Goal: Transaction & Acquisition: Purchase product/service

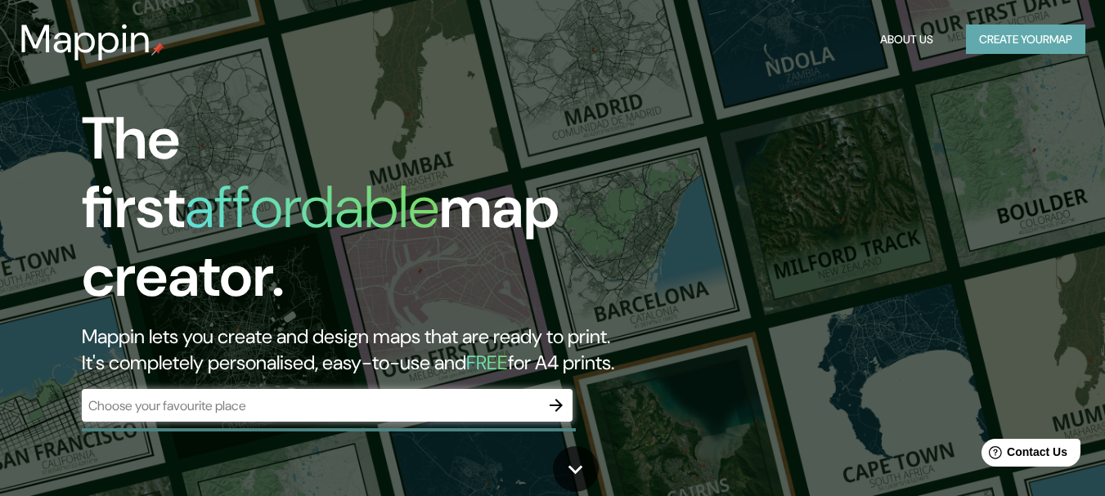
click at [1012, 38] on button "Create your map" at bounding box center [1025, 40] width 119 height 30
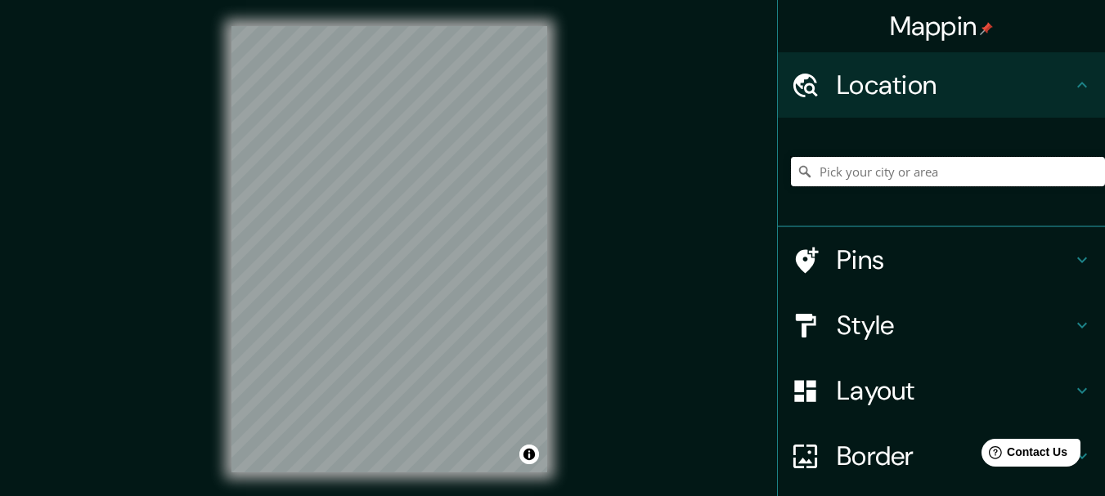
click at [833, 179] on input "Pick your city or area" at bounding box center [948, 171] width 314 height 29
type input "[GEOGRAPHIC_DATA], [GEOGRAPHIC_DATA], [GEOGRAPHIC_DATA]"
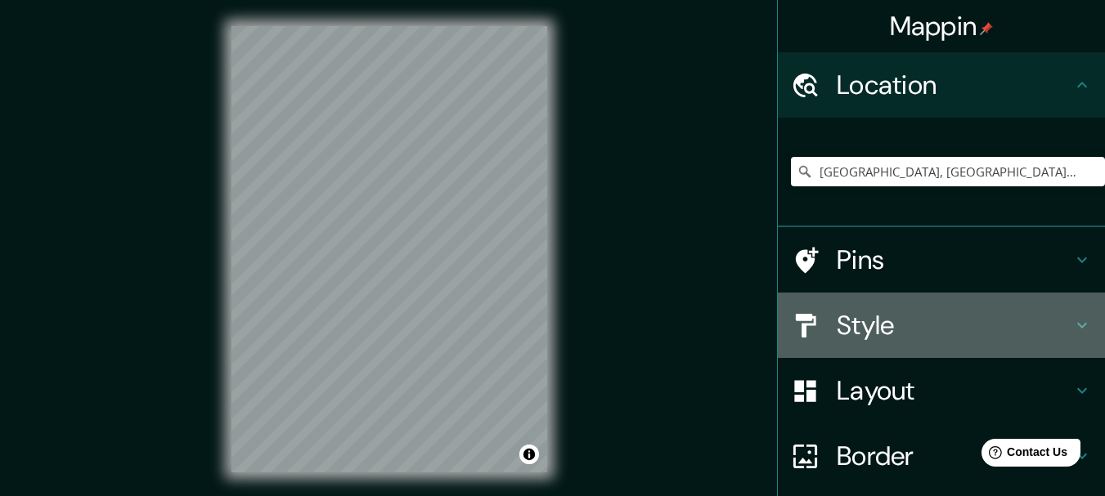
click at [1072, 320] on icon at bounding box center [1082, 326] width 20 height 20
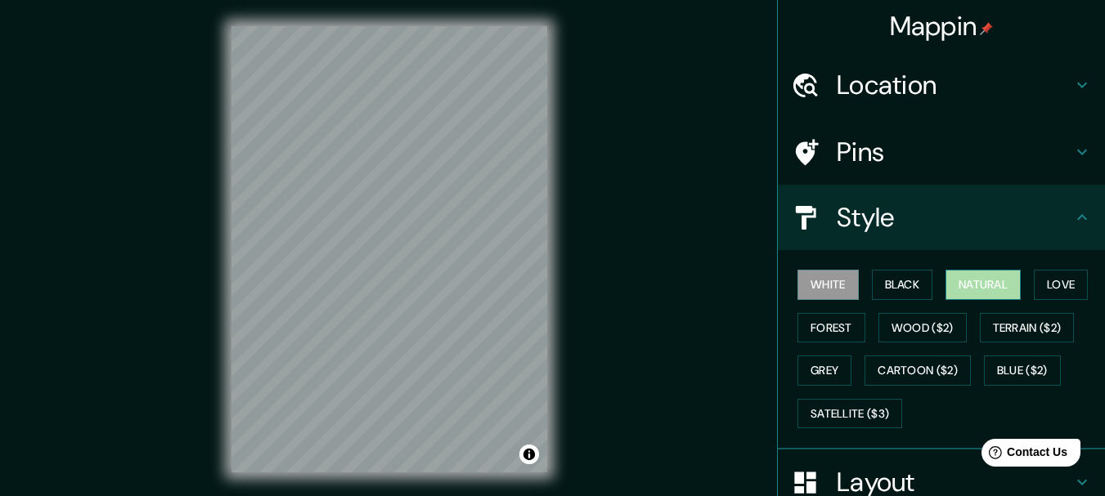
click at [990, 274] on button "Natural" at bounding box center [982, 285] width 75 height 30
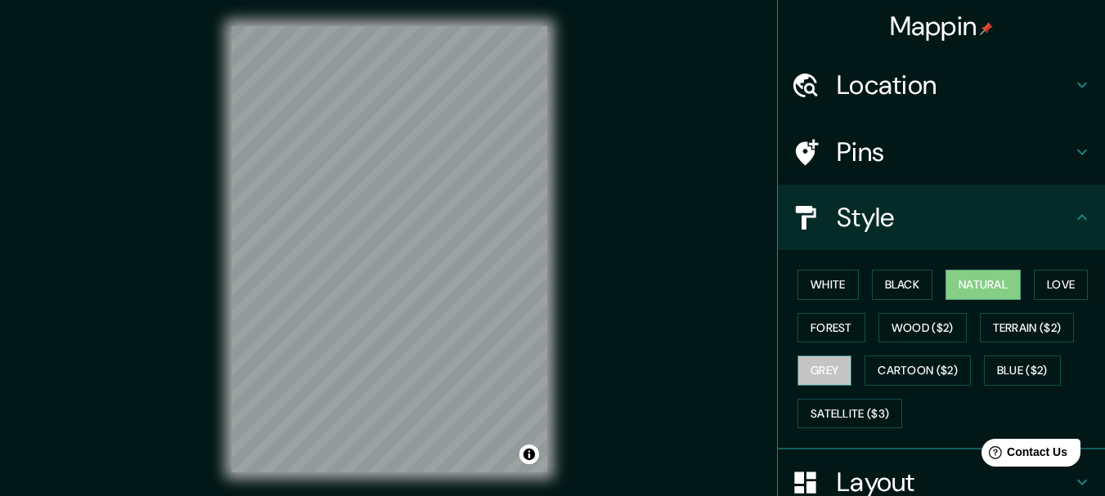
click at [826, 364] on button "Grey" at bounding box center [824, 371] width 54 height 30
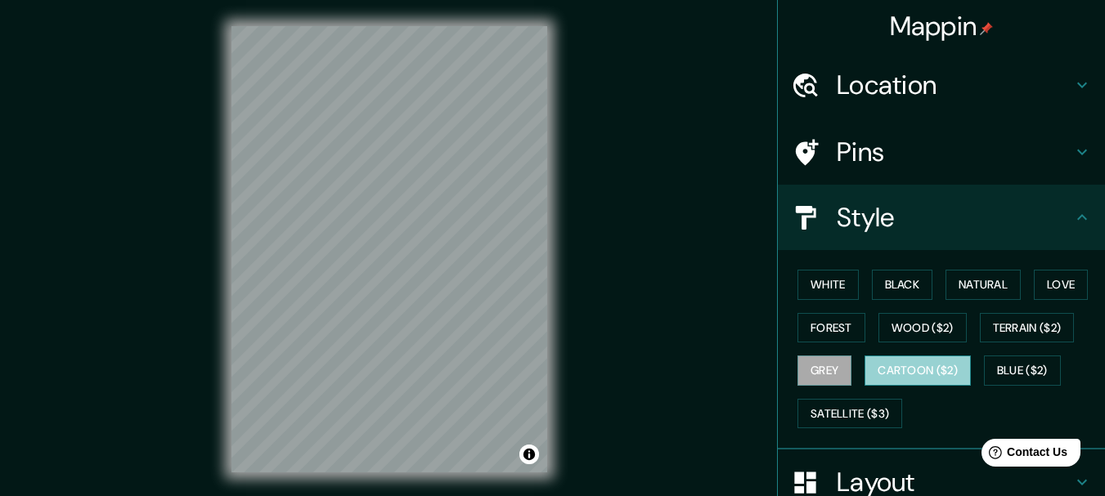
click at [922, 370] on button "Cartoon ($2)" at bounding box center [917, 371] width 106 height 30
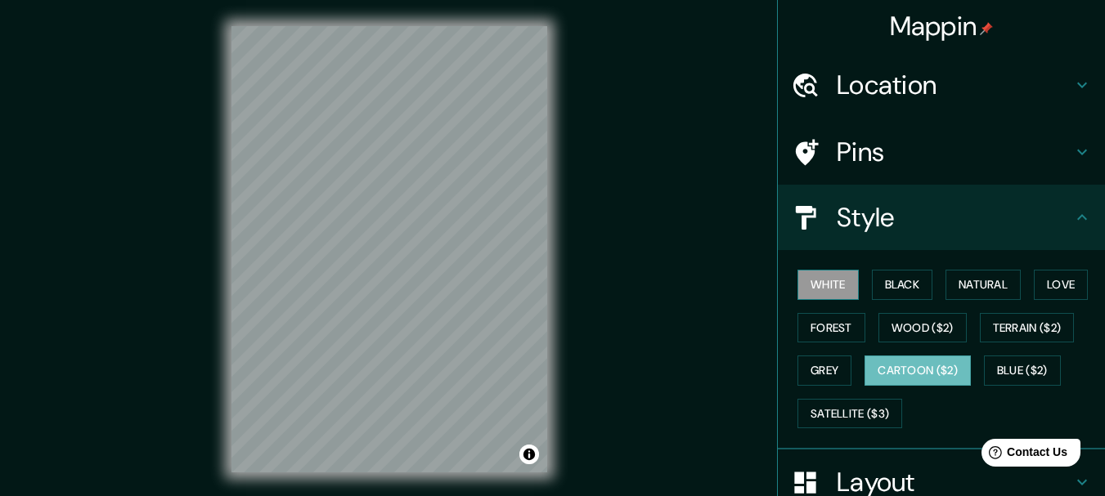
click at [816, 287] on button "White" at bounding box center [827, 285] width 61 height 30
click at [894, 285] on button "Black" at bounding box center [902, 285] width 61 height 30
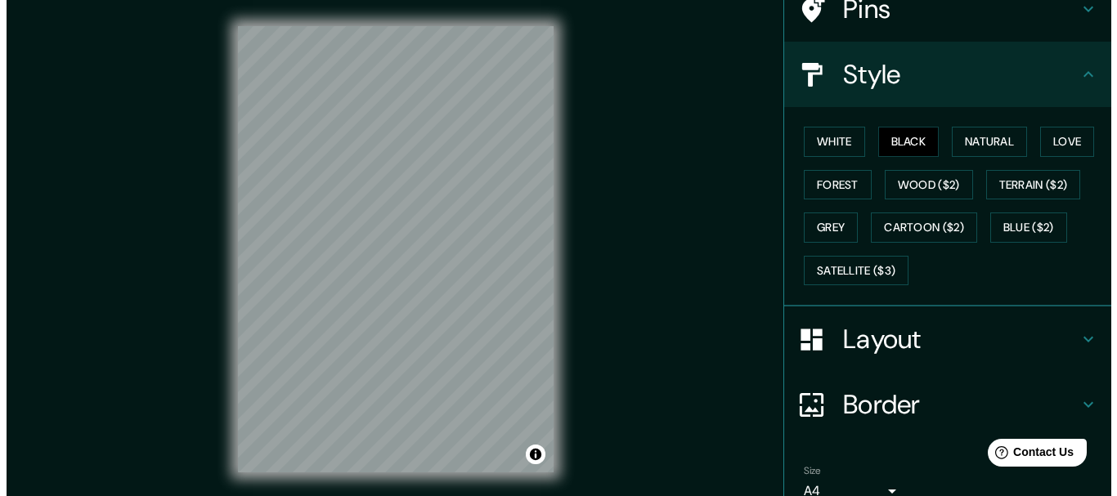
scroll to position [221, 0]
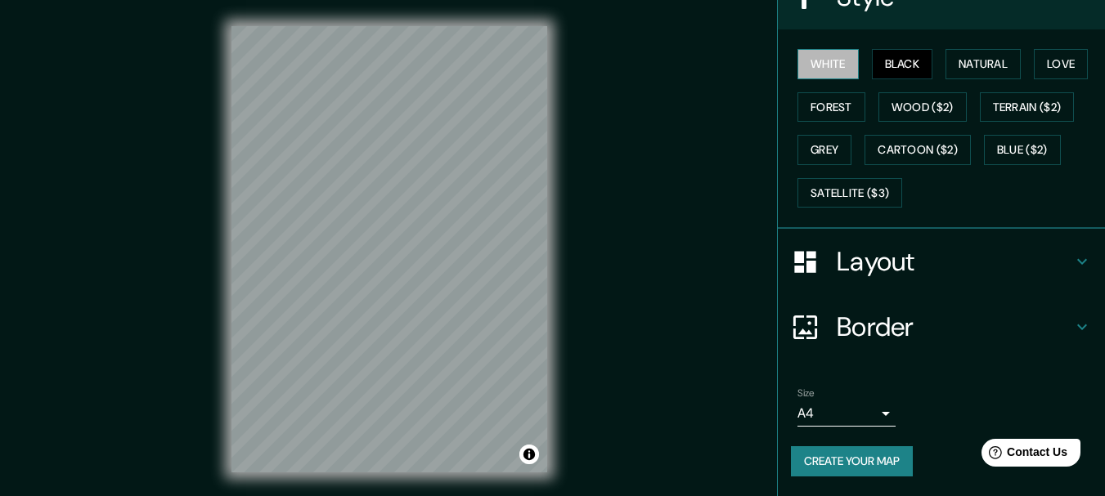
click at [799, 61] on button "White" at bounding box center [827, 64] width 61 height 30
click at [865, 417] on body "Mappin Location [GEOGRAPHIC_DATA], [GEOGRAPHIC_DATA], [GEOGRAPHIC_DATA] Pins St…" at bounding box center [552, 248] width 1105 height 496
